Goal: Entertainment & Leisure: Consume media (video, audio)

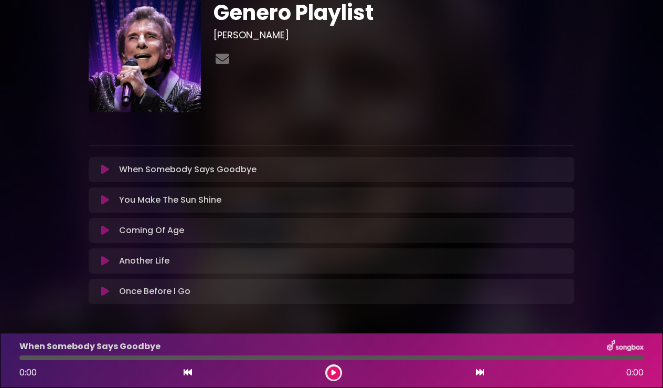
scroll to position [76, 0]
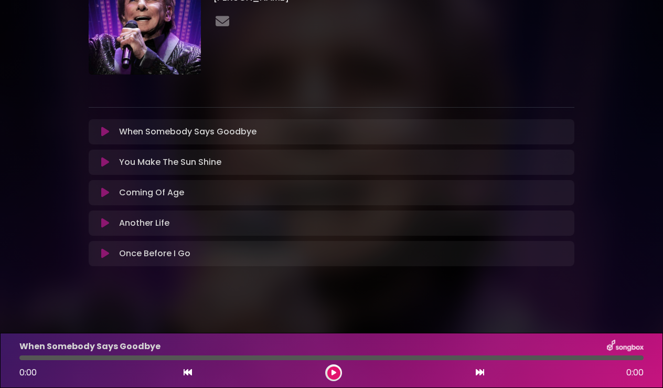
click at [102, 196] on icon at bounding box center [105, 192] width 8 height 10
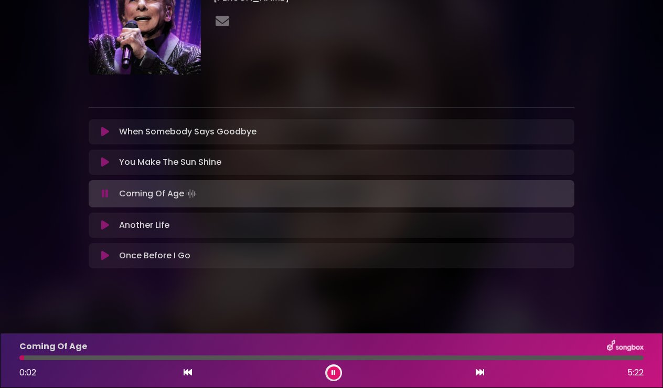
click at [129, 356] on div at bounding box center [331, 357] width 624 height 5
click at [254, 359] on div at bounding box center [331, 357] width 624 height 5
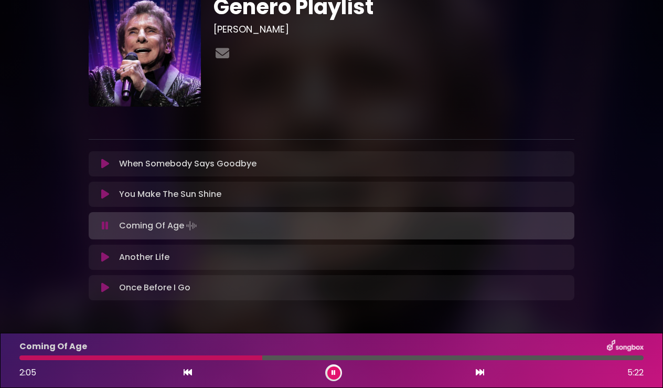
scroll to position [46, 0]
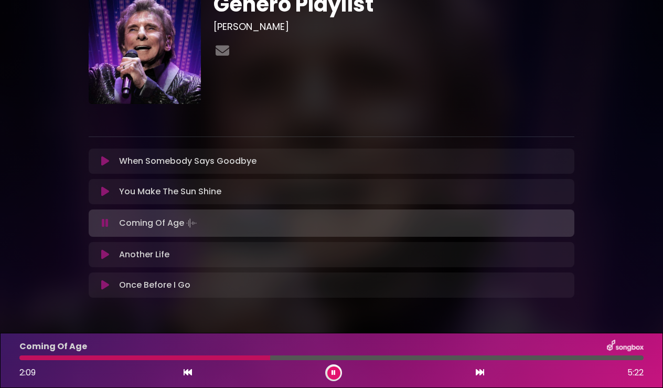
click at [337, 358] on div at bounding box center [331, 357] width 624 height 5
click at [105, 251] on icon at bounding box center [105, 254] width 8 height 10
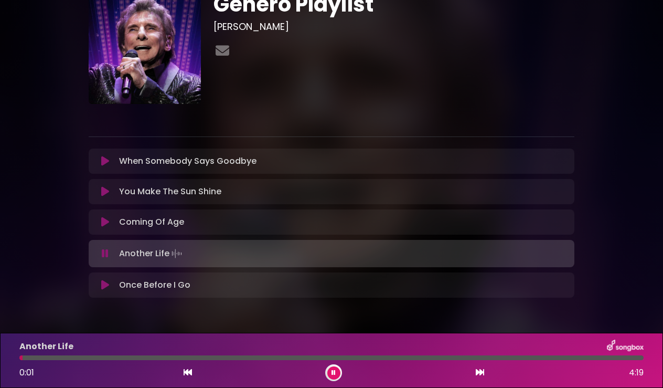
click at [167, 360] on div "Another Life 0:01 4:19" at bounding box center [331, 359] width 637 height 41
click at [189, 360] on div "Another Life 0:02 4:19" at bounding box center [331, 359] width 637 height 41
click at [195, 358] on div at bounding box center [331, 357] width 624 height 5
click at [104, 254] on icon at bounding box center [105, 253] width 7 height 10
